Goal: Task Accomplishment & Management: Use online tool/utility

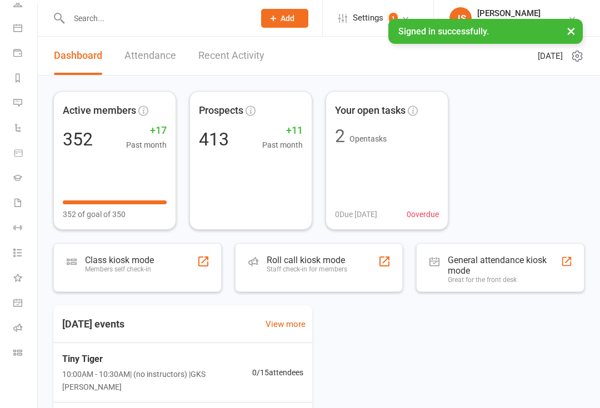
scroll to position [90, 0]
click at [19, 350] on icon at bounding box center [17, 352] width 9 height 9
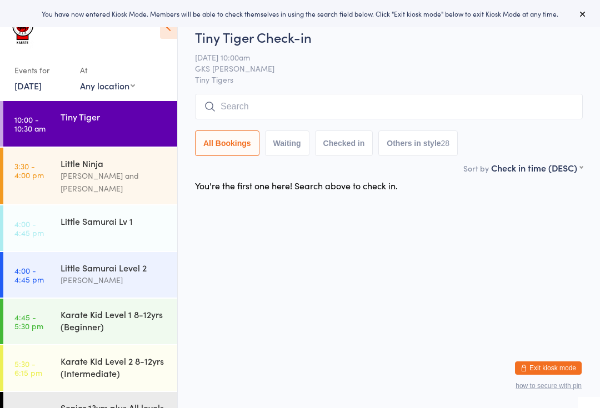
click at [229, 106] on input "search" at bounding box center [388, 107] width 387 height 26
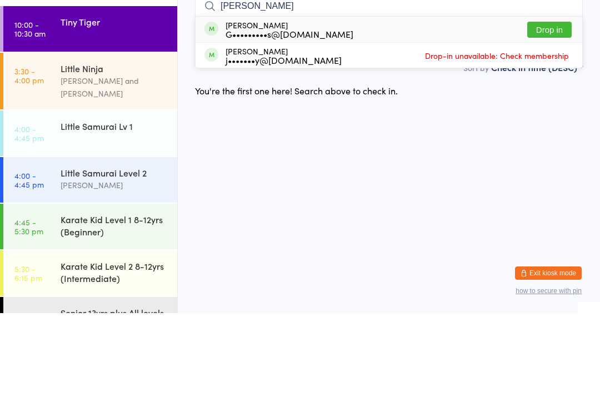
type input "Casey"
click at [553, 117] on button "Drop in" at bounding box center [549, 125] width 44 height 16
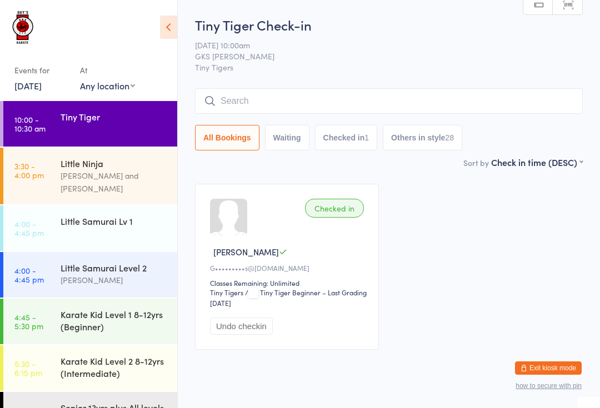
click at [275, 97] on input "search" at bounding box center [388, 101] width 387 height 26
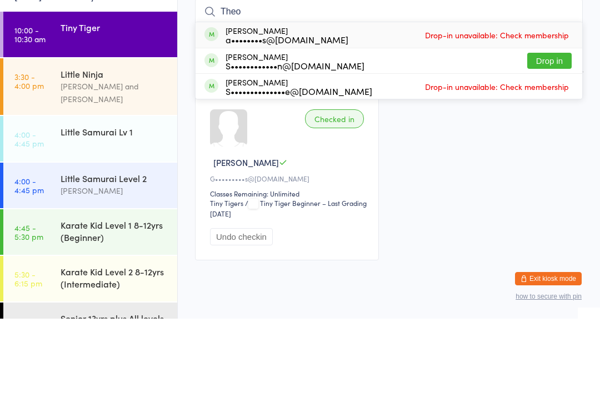
type input "Theo"
click at [544, 142] on button "Drop in" at bounding box center [549, 150] width 44 height 16
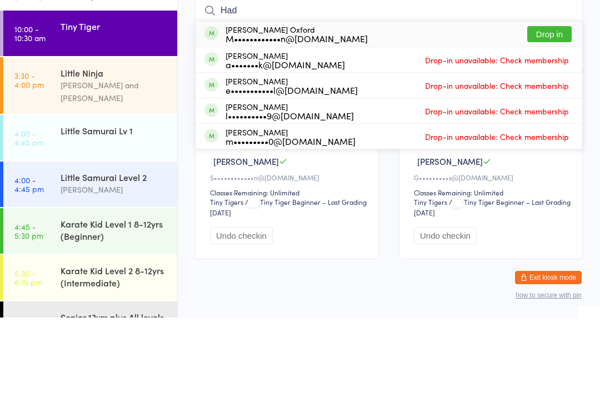
type input "Had"
click at [372, 112] on div "Hadley Oxford M••••••••••••n@gmail.com Drop in" at bounding box center [388, 125] width 386 height 26
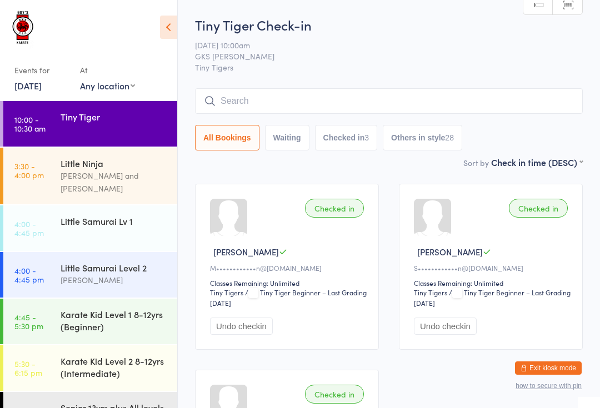
click at [242, 104] on input "search" at bounding box center [388, 101] width 387 height 26
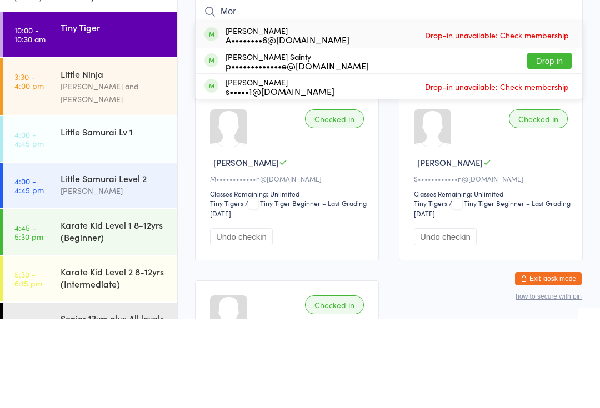
type input "Mor"
click at [550, 142] on button "Drop in" at bounding box center [549, 150] width 44 height 16
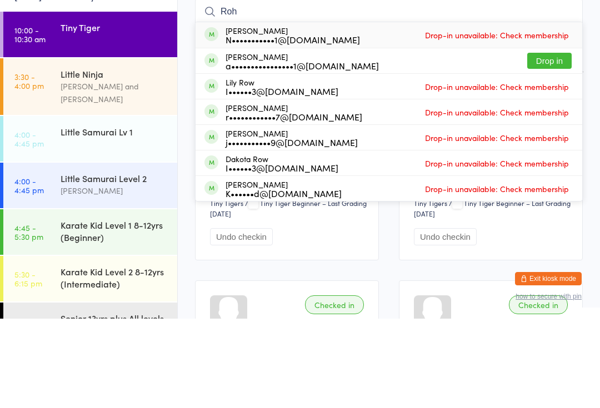
type input "Roh"
click at [554, 142] on button "Drop in" at bounding box center [549, 150] width 44 height 16
